Goal: Information Seeking & Learning: Learn about a topic

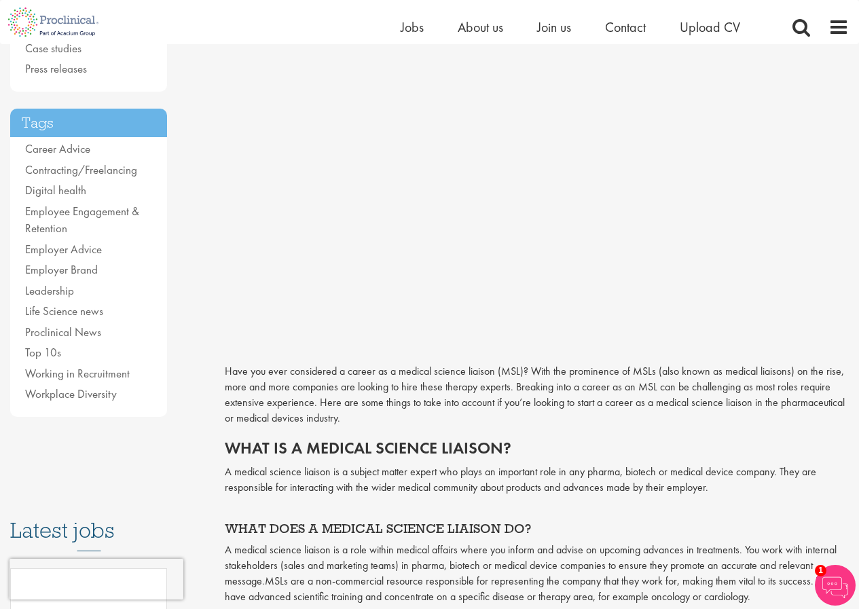
scroll to position [272, 0]
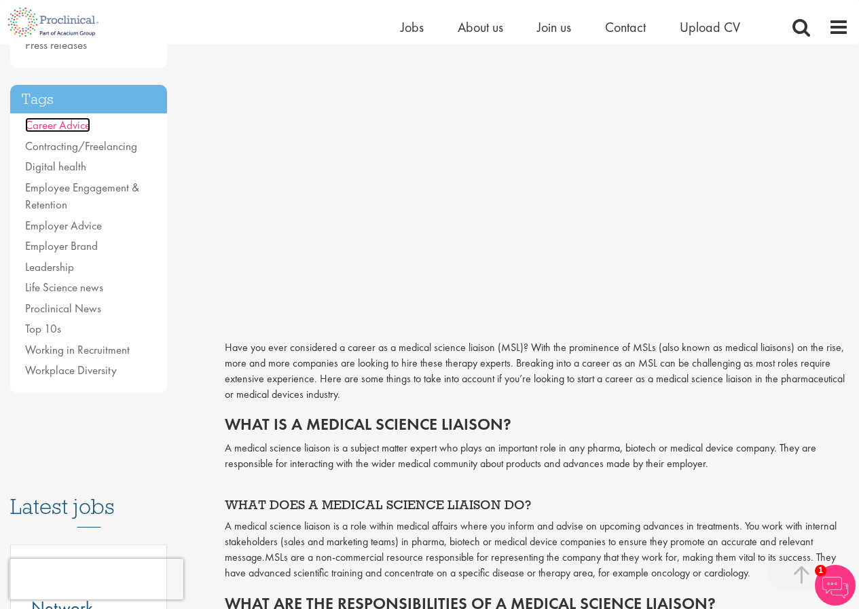
click at [55, 119] on link "Career Advice" at bounding box center [57, 124] width 65 height 15
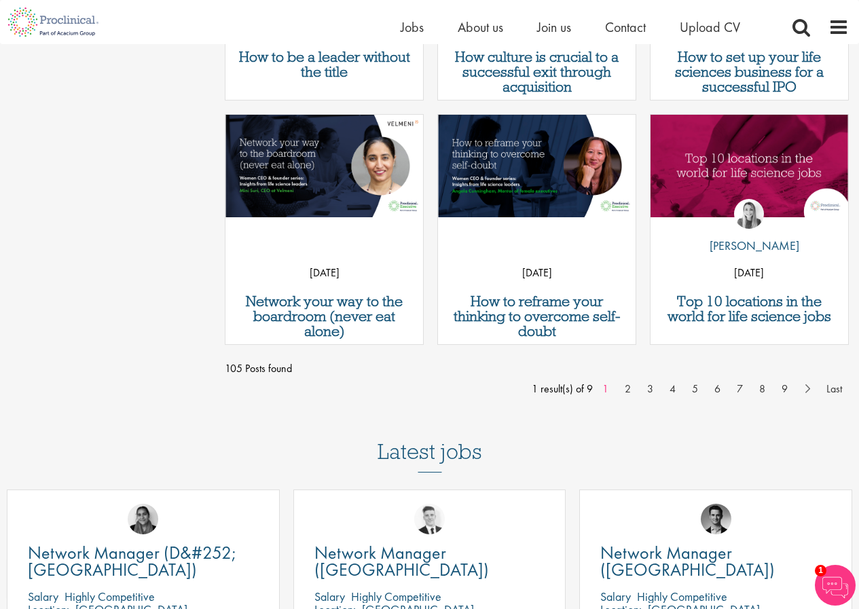
scroll to position [1086, 0]
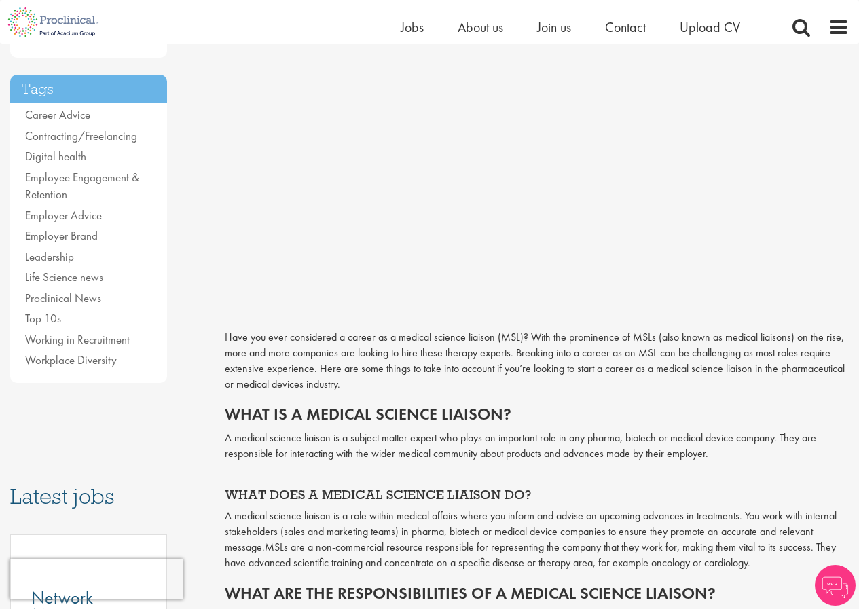
scroll to position [272, 0]
